Goal: Transaction & Acquisition: Subscribe to service/newsletter

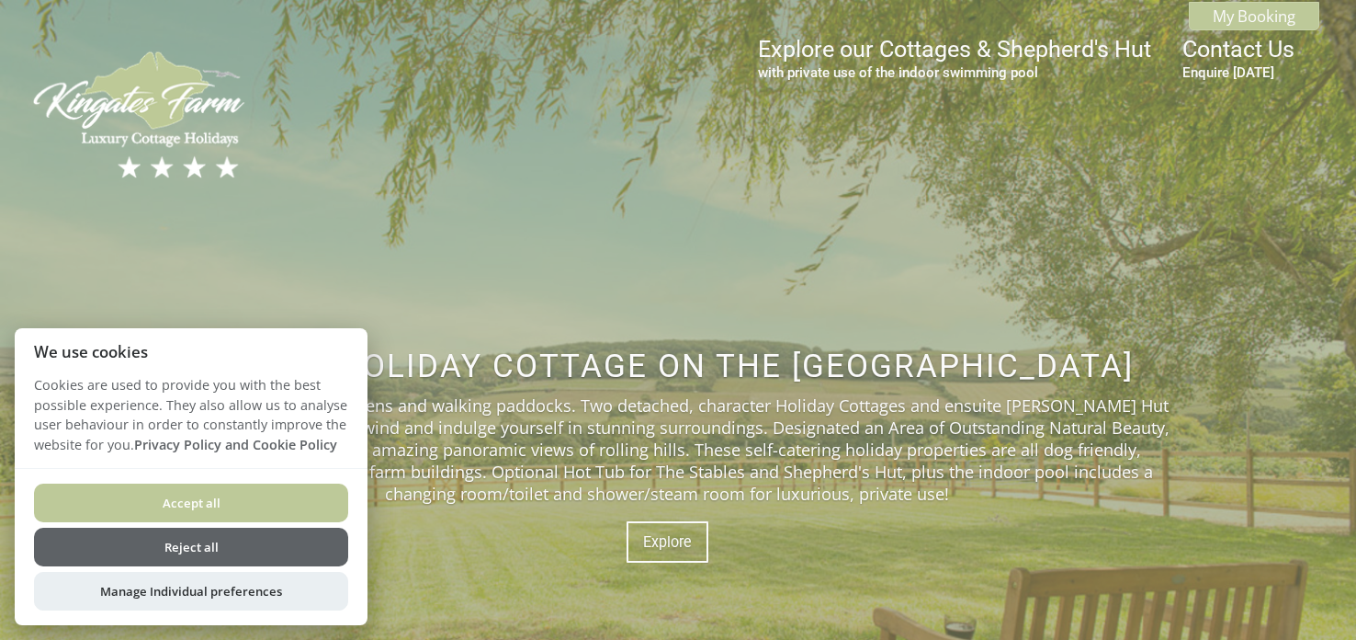
click at [202, 535] on button "Reject all" at bounding box center [191, 546] width 314 height 39
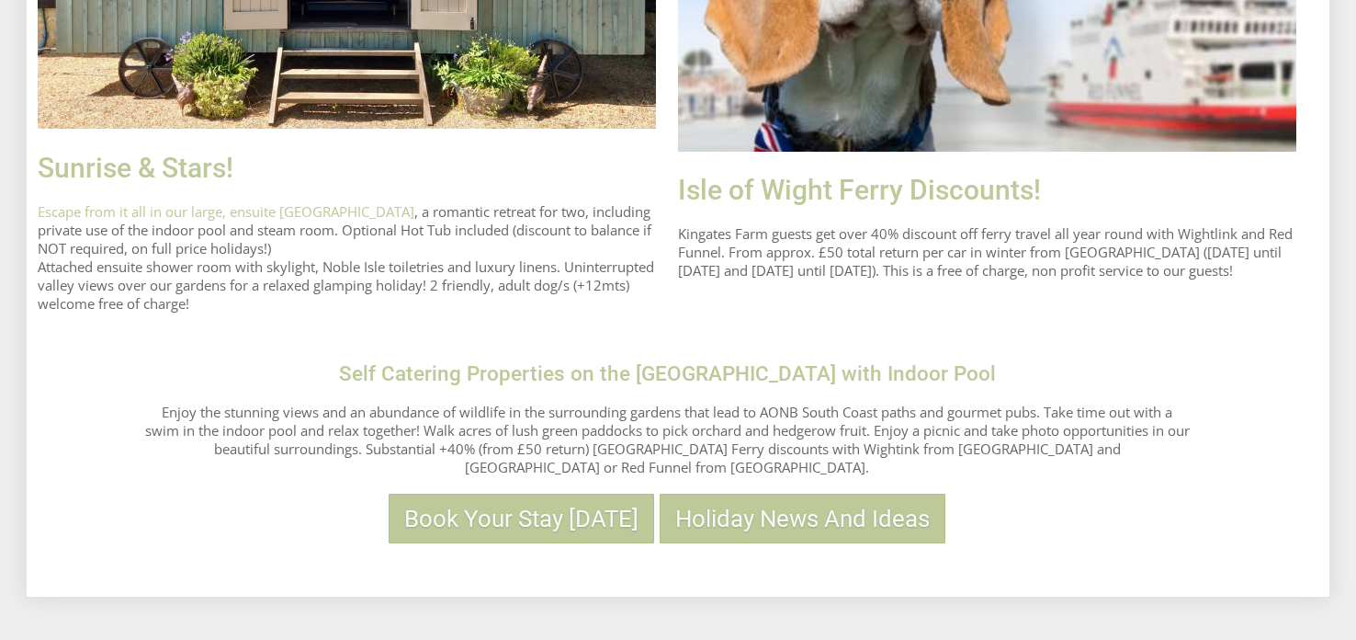
scroll to position [1426, 0]
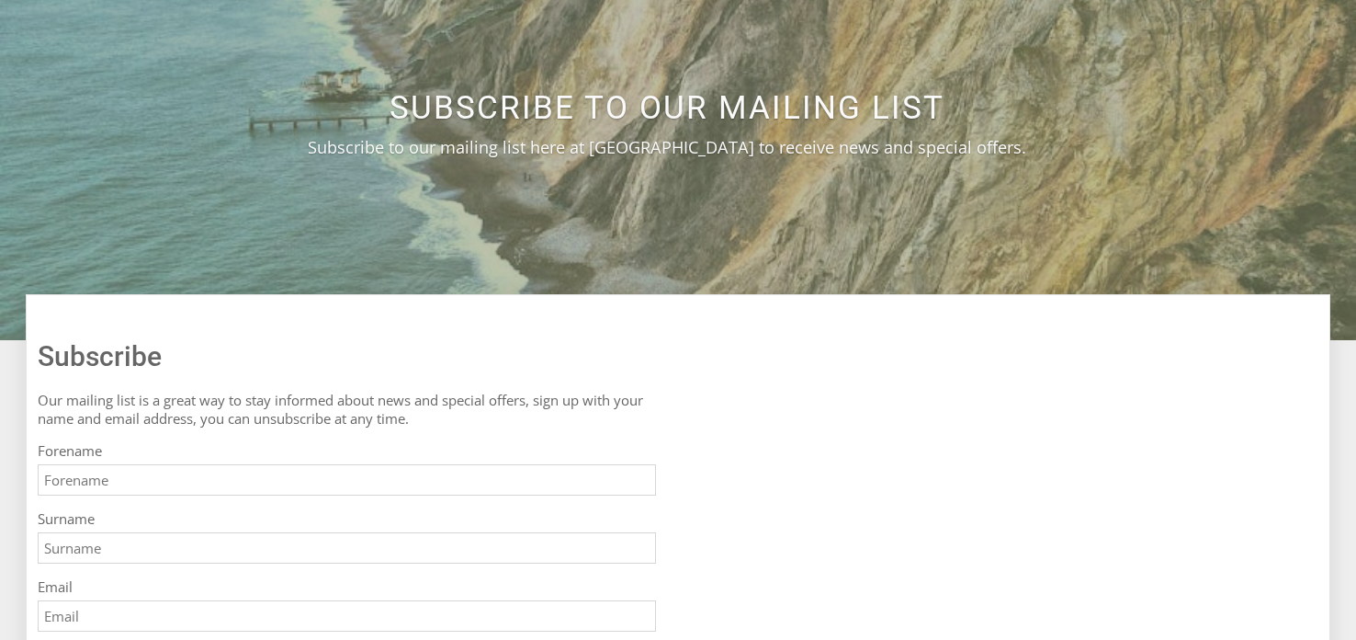
scroll to position [564, 0]
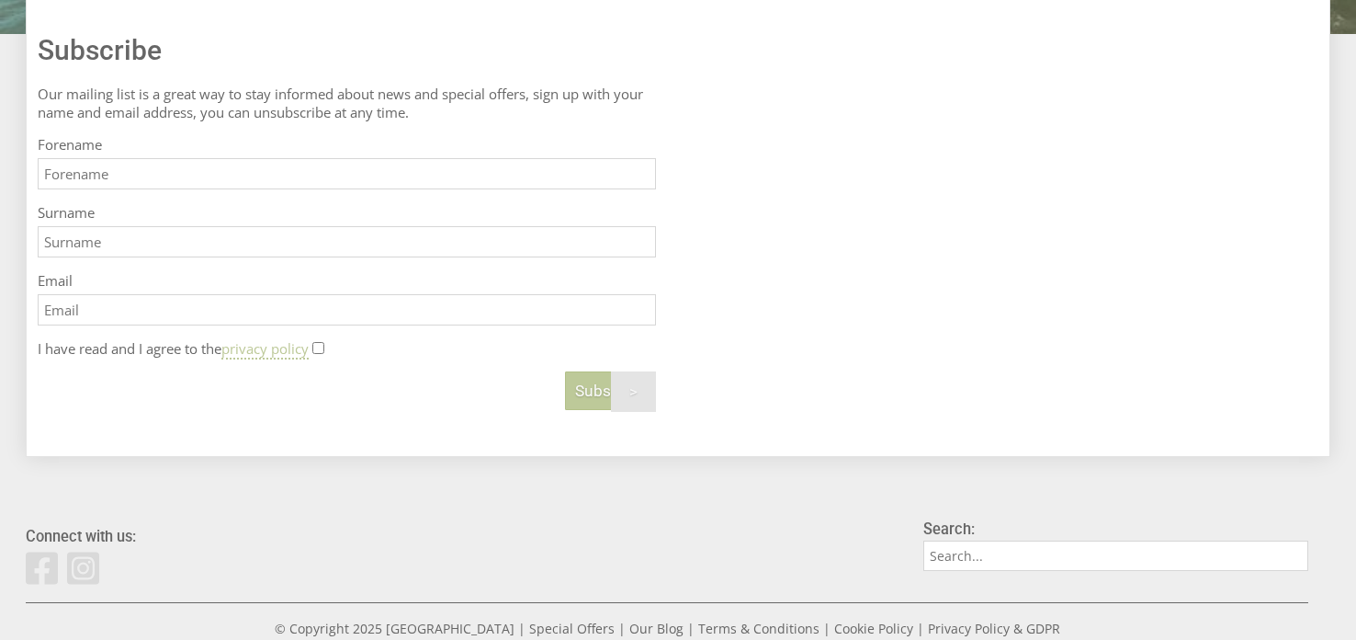
click at [365, 175] on input "Forename" at bounding box center [347, 173] width 618 height 31
type input "[PERSON_NAME]"
type input "Tassell"
type input "[EMAIL_ADDRESS][DOMAIN_NAME]"
click at [324, 350] on input "I have read and I agree to the privacy policy" at bounding box center [318, 348] width 12 height 12
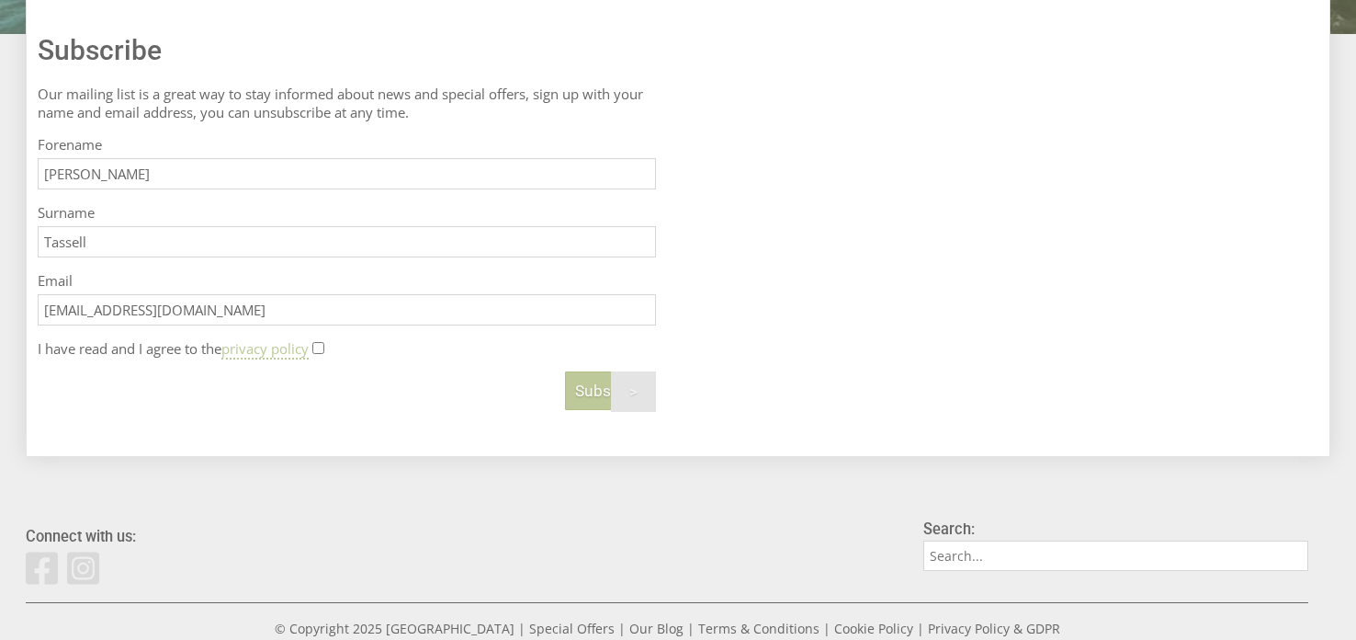
checkbox input "true"
click at [577, 395] on span "Subscribe" at bounding box center [610, 390] width 71 height 18
